Goal: Task Accomplishment & Management: Use online tool/utility

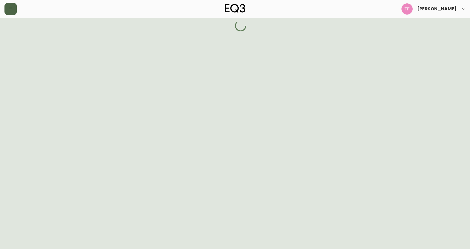
click at [8, 10] on icon "button" at bounding box center [10, 9] width 4 height 4
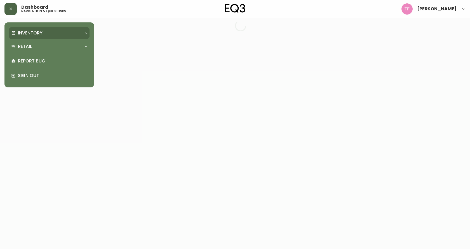
click at [14, 31] on icon at bounding box center [13, 33] width 4 height 4
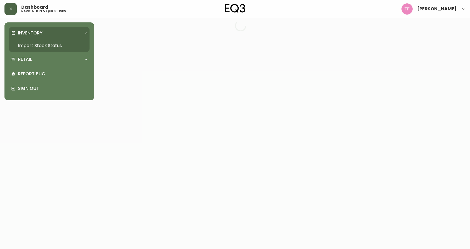
click at [46, 41] on link "Import Stock Status" at bounding box center [49, 45] width 81 height 13
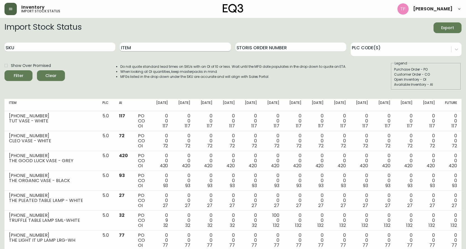
click at [181, 46] on input "Item" at bounding box center [175, 47] width 111 height 9
type input "acacia"
click at [4, 70] on button "Filter" at bounding box center [18, 75] width 28 height 11
